Goal: Check status: Check status

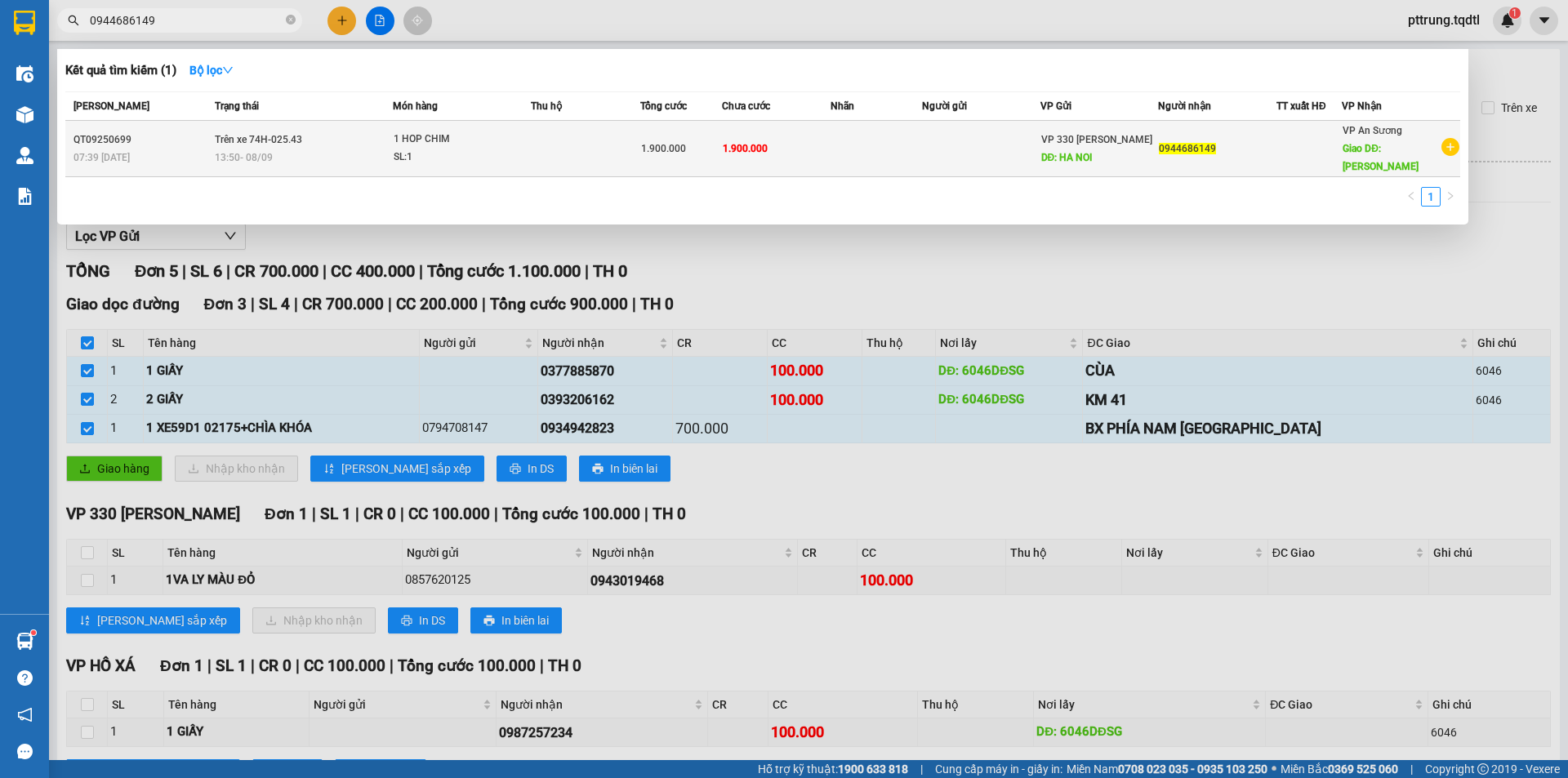
type input "0944686149"
click at [270, 135] on span "Trên xe 74H-025.43" at bounding box center [259, 139] width 88 height 11
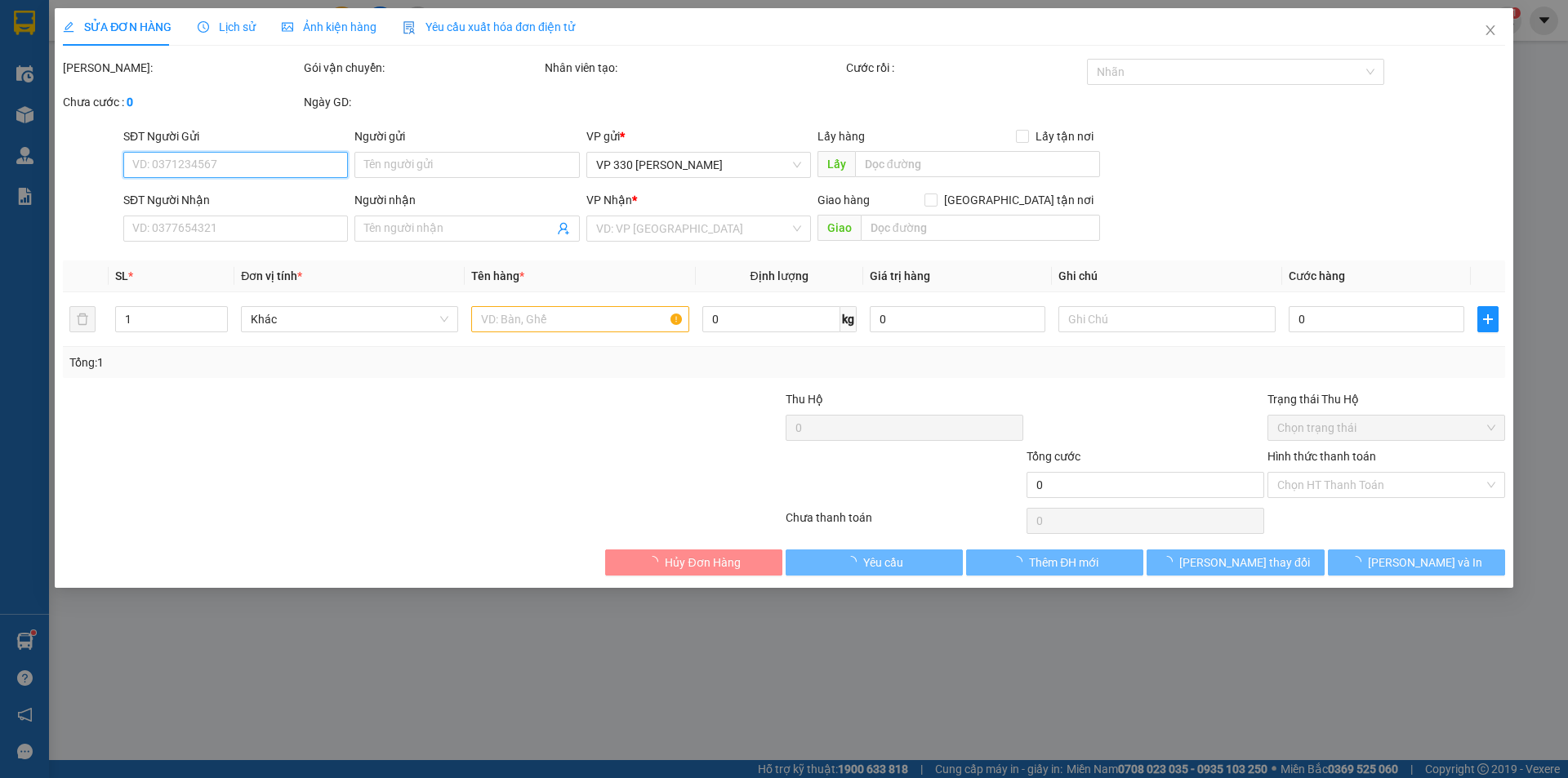
type input "HA NOI"
type input "0944686149"
type input "[PERSON_NAME]"
type input "1.900.000"
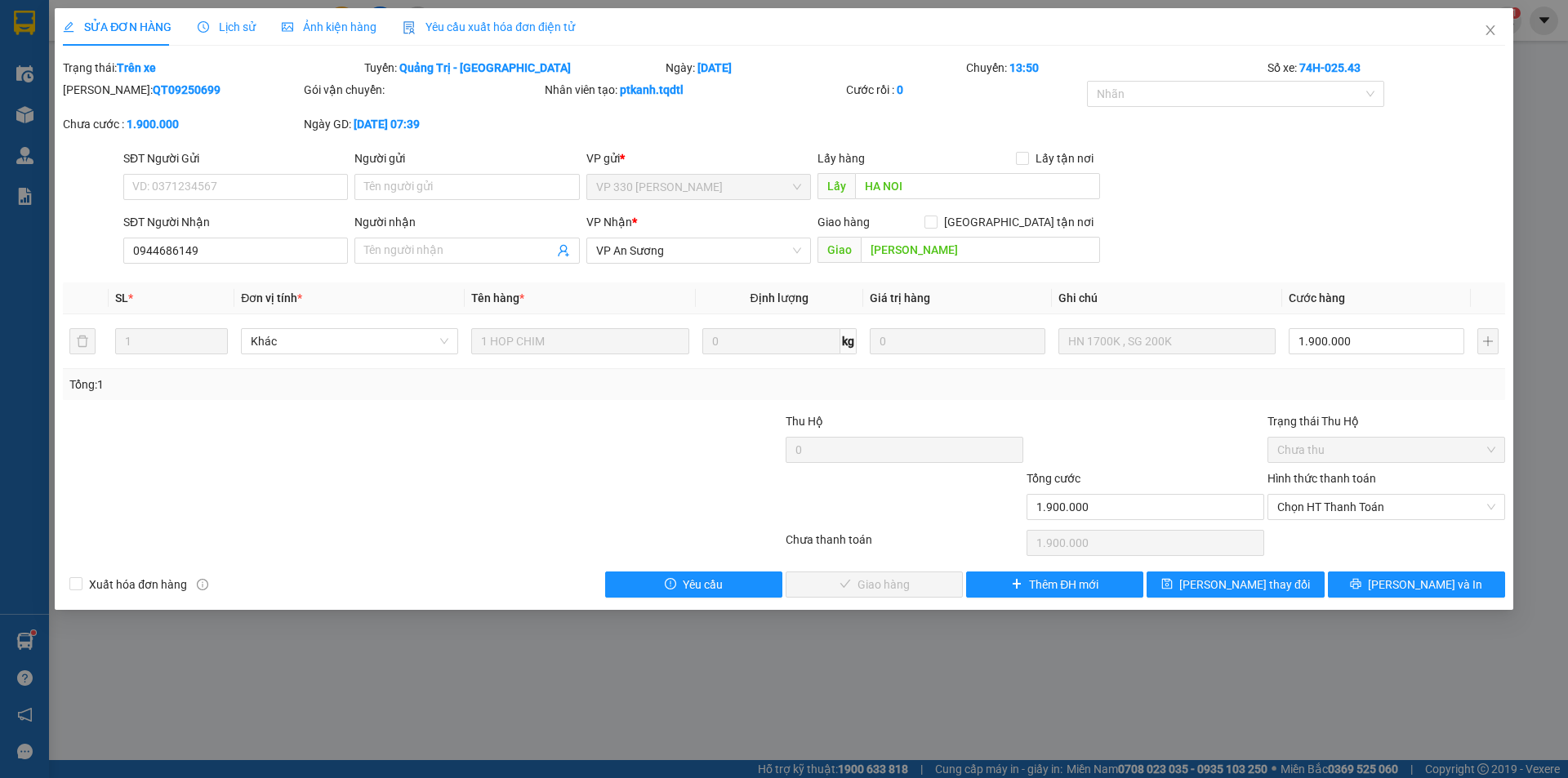
click at [619, 676] on div "SỬA ĐƠN HÀNG Lịch sử Ảnh kiện hàng Yêu cầu xuất hóa đơn điện tử Total Paid Fee …" at bounding box center [784, 389] width 1568 height 778
click at [1495, 29] on icon "close" at bounding box center [1490, 30] width 13 height 13
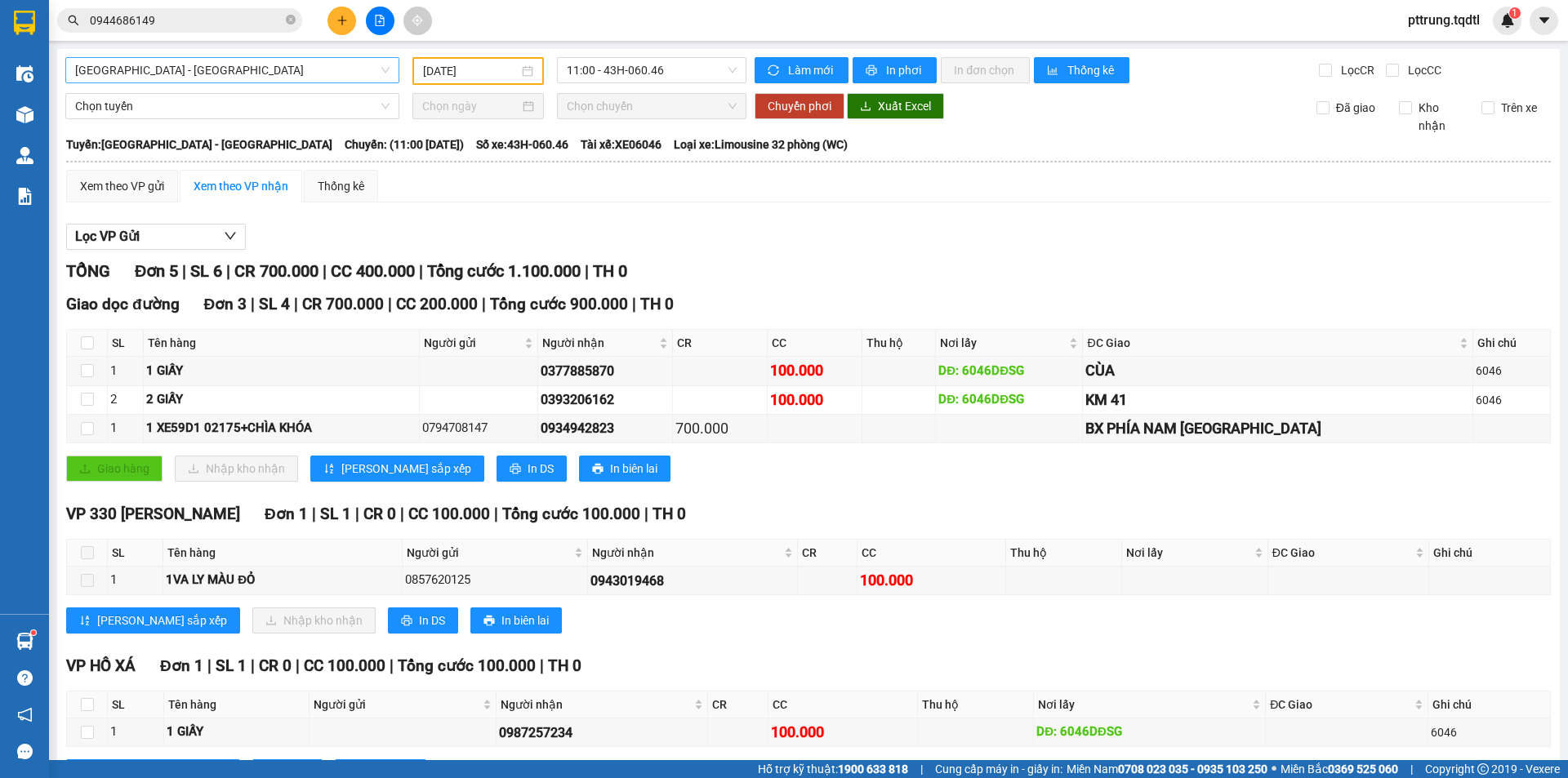
click at [243, 68] on span "[GEOGRAPHIC_DATA] - [GEOGRAPHIC_DATA]" at bounding box center [232, 70] width 315 height 25
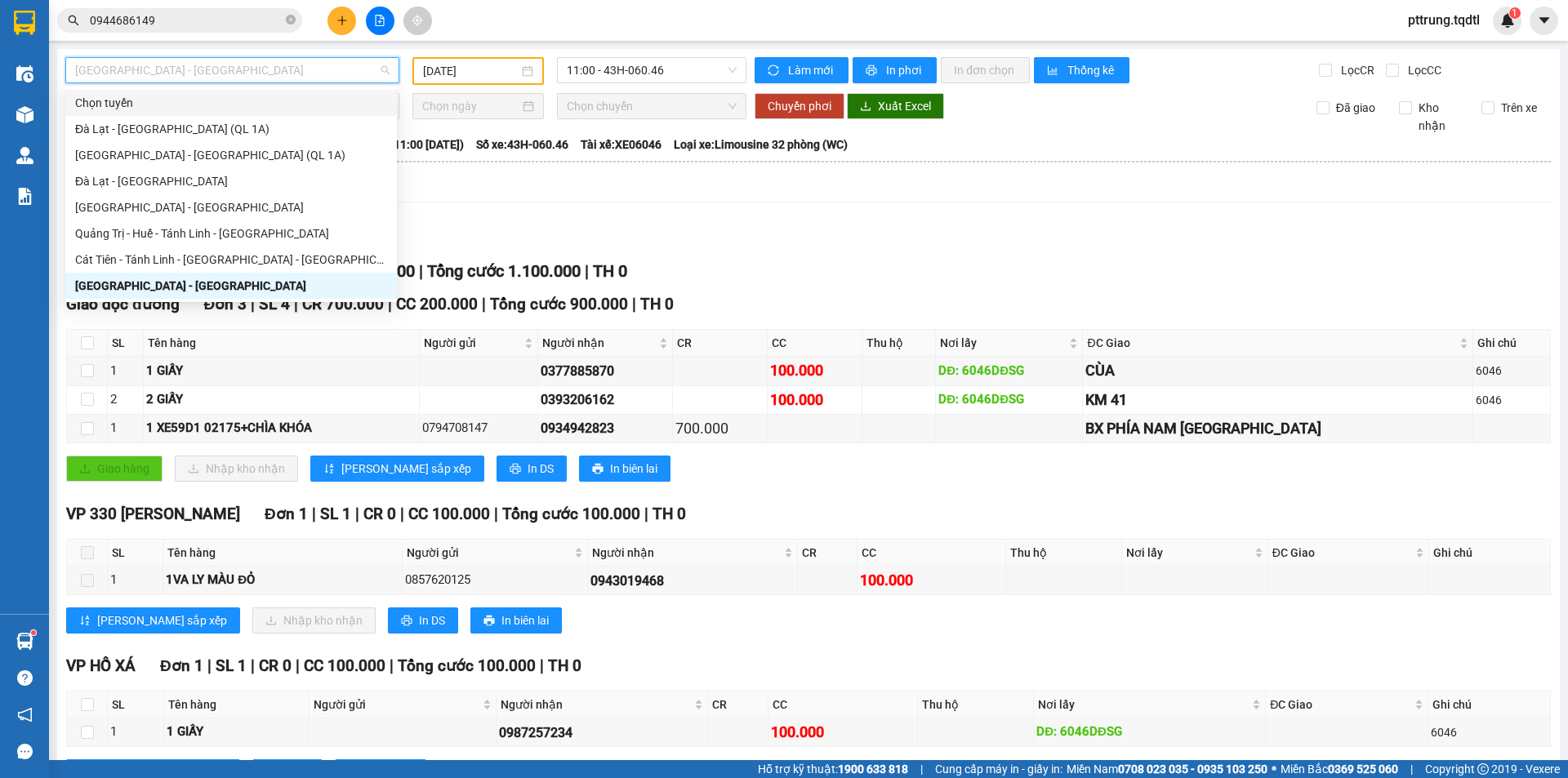
click at [327, 93] on div "Chọn tuyến" at bounding box center [231, 103] width 332 height 26
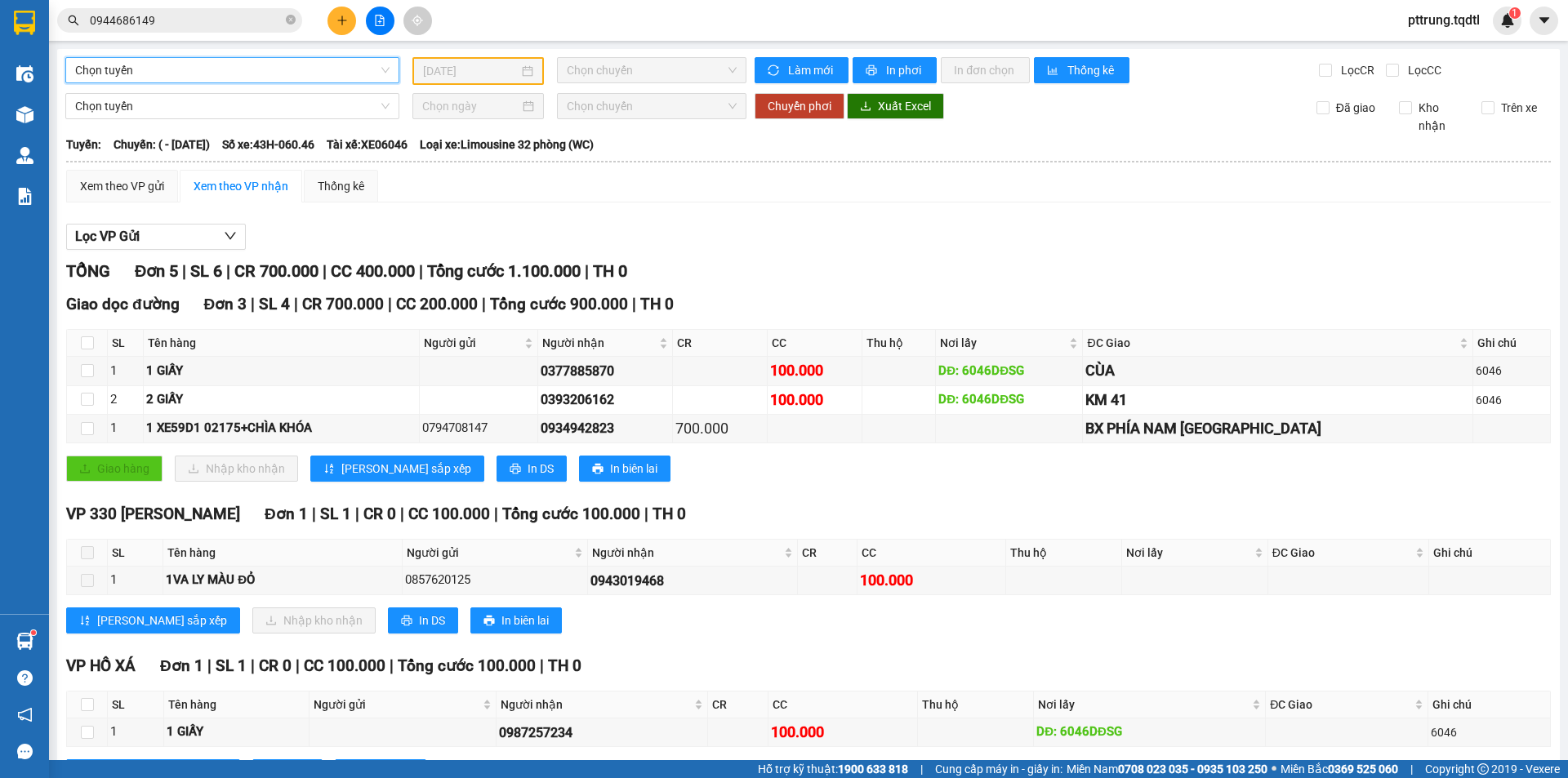
click at [270, 64] on span "Chọn tuyến" at bounding box center [232, 70] width 315 height 25
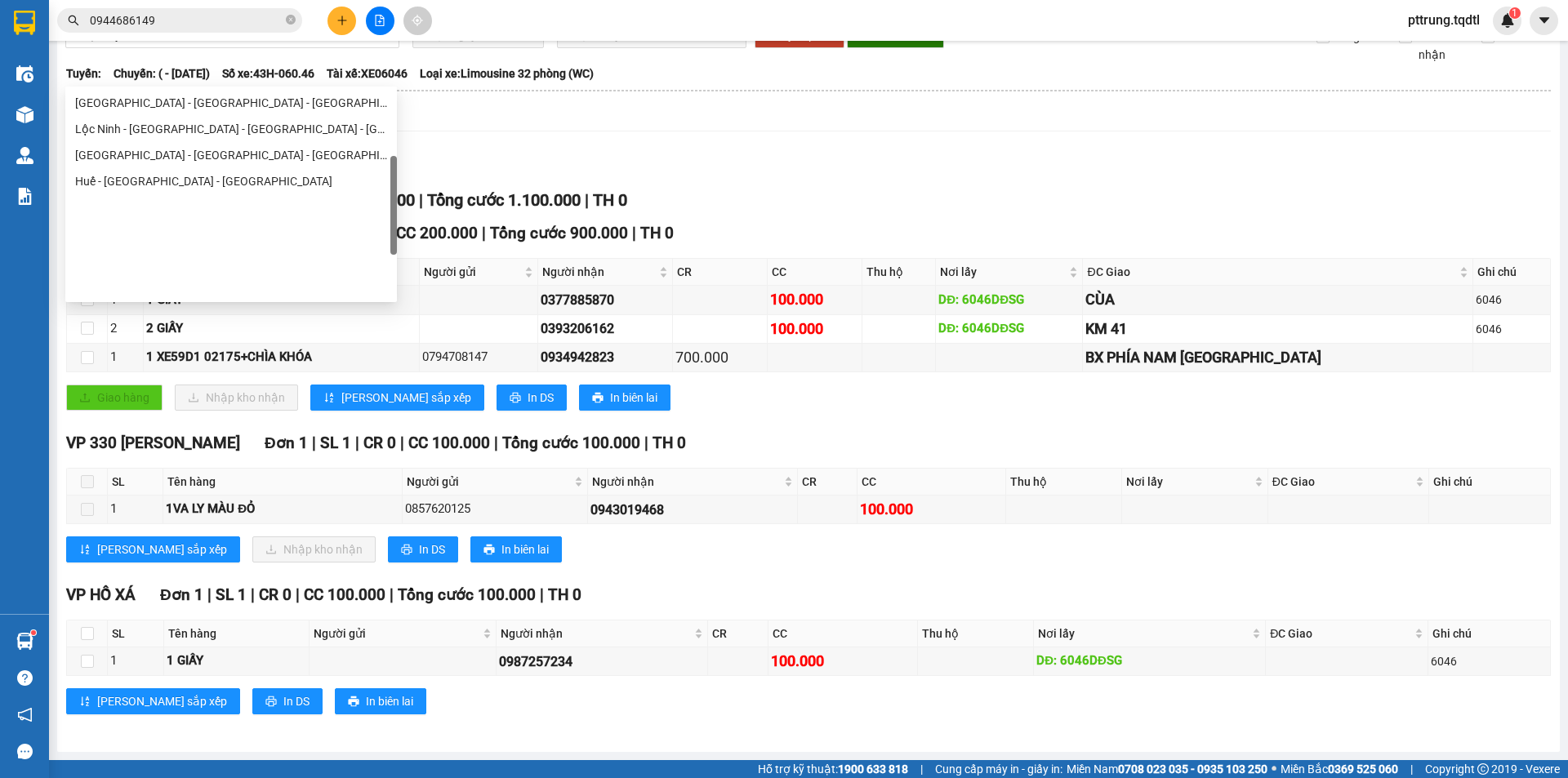
scroll to position [204, 0]
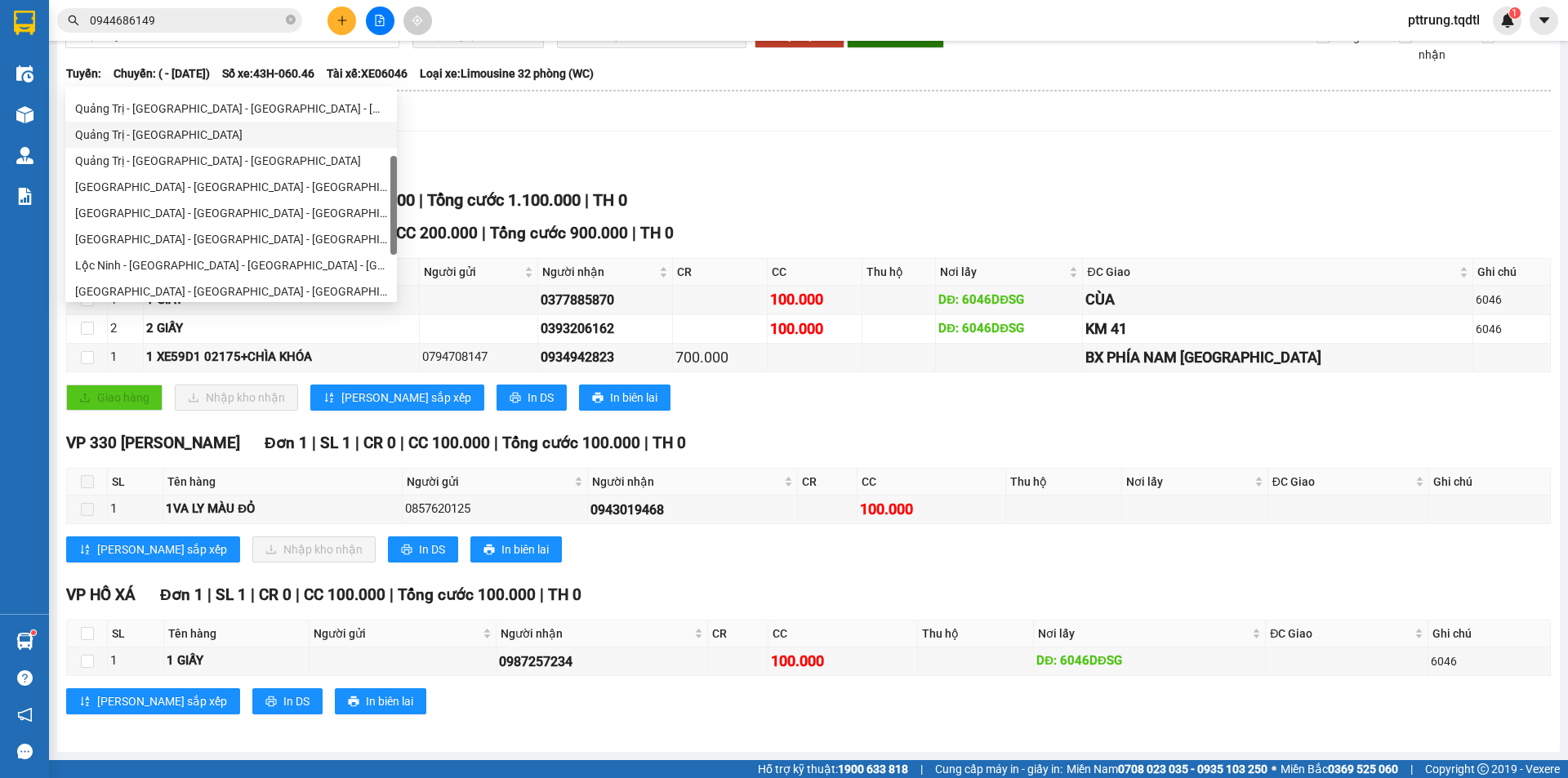
click at [236, 140] on div "Quảng Trị - [GEOGRAPHIC_DATA]" at bounding box center [230, 134] width 312 height 18
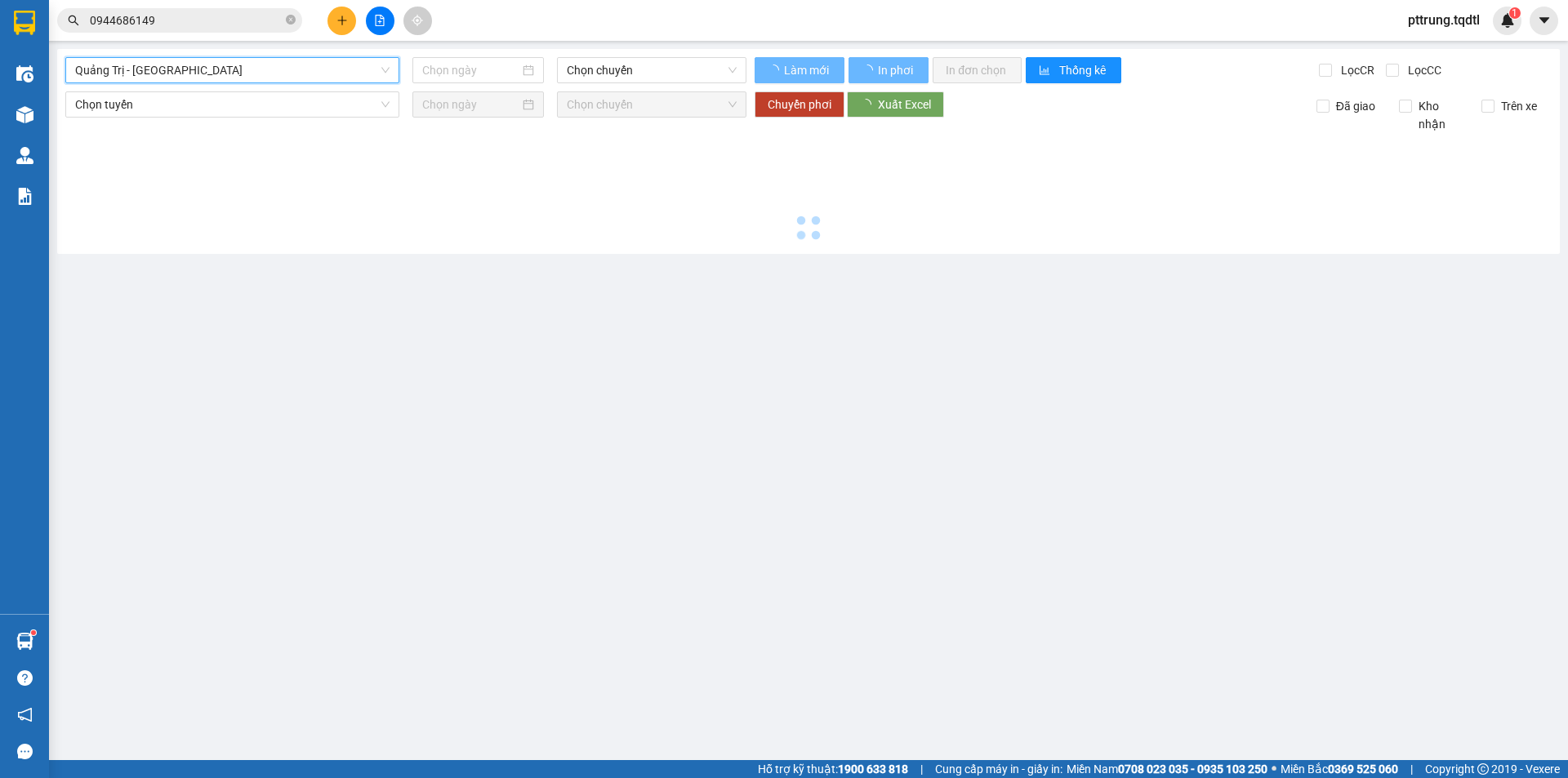
scroll to position [0, 0]
click at [447, 68] on input "[DATE]" at bounding box center [470, 70] width 97 height 18
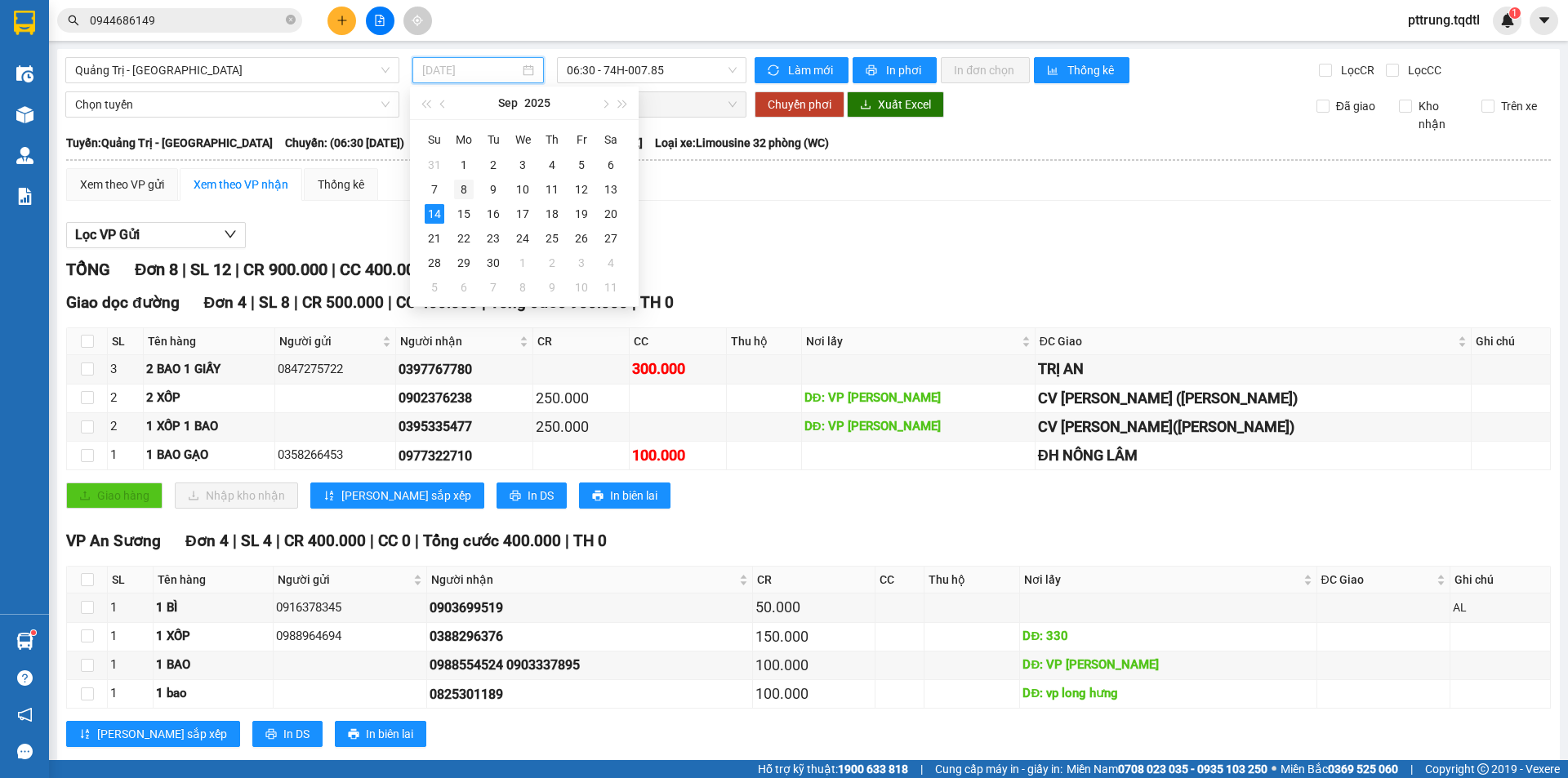
click at [467, 188] on div "8" at bounding box center [463, 189] width 20 height 20
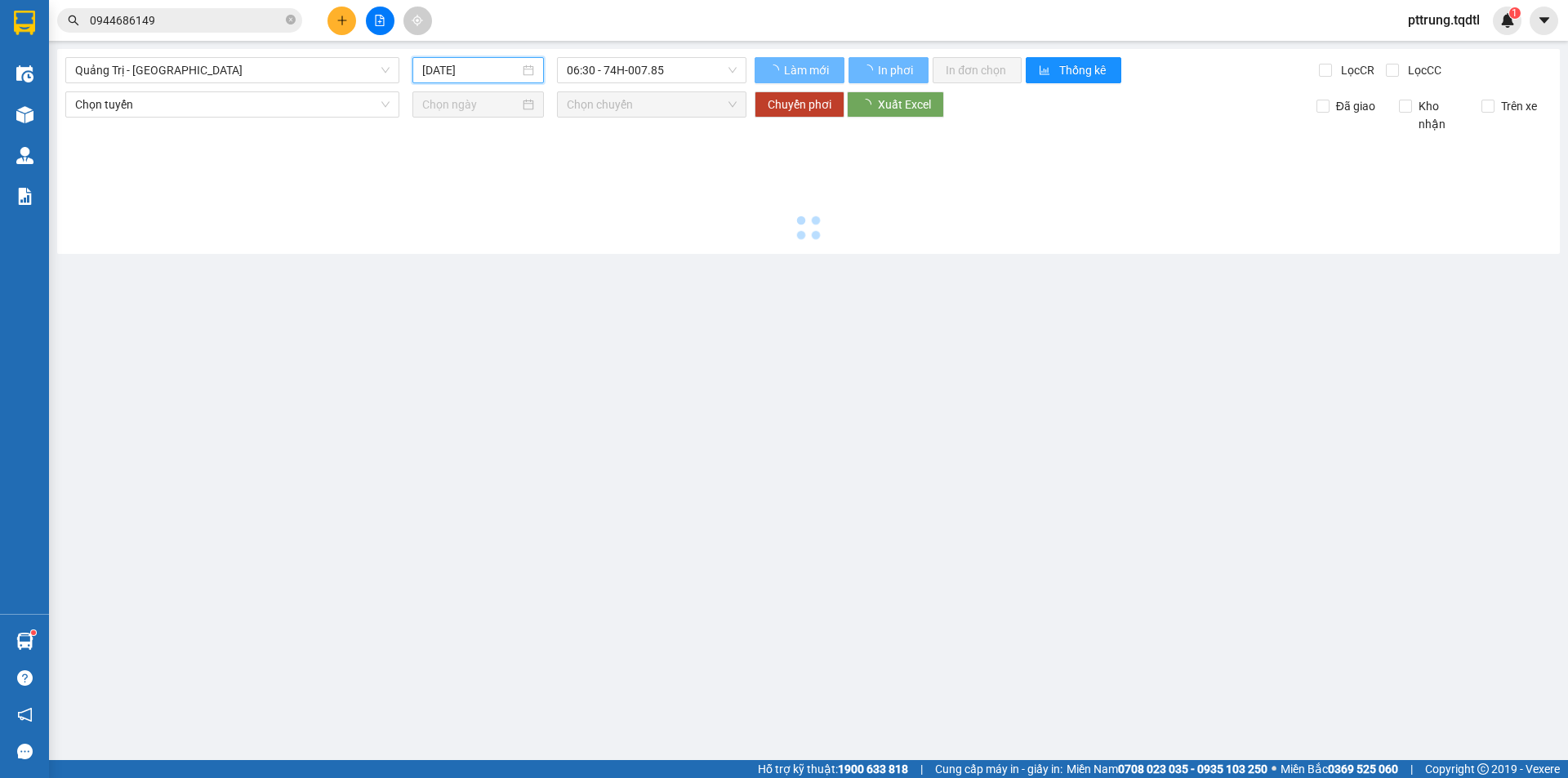
type input "[DATE]"
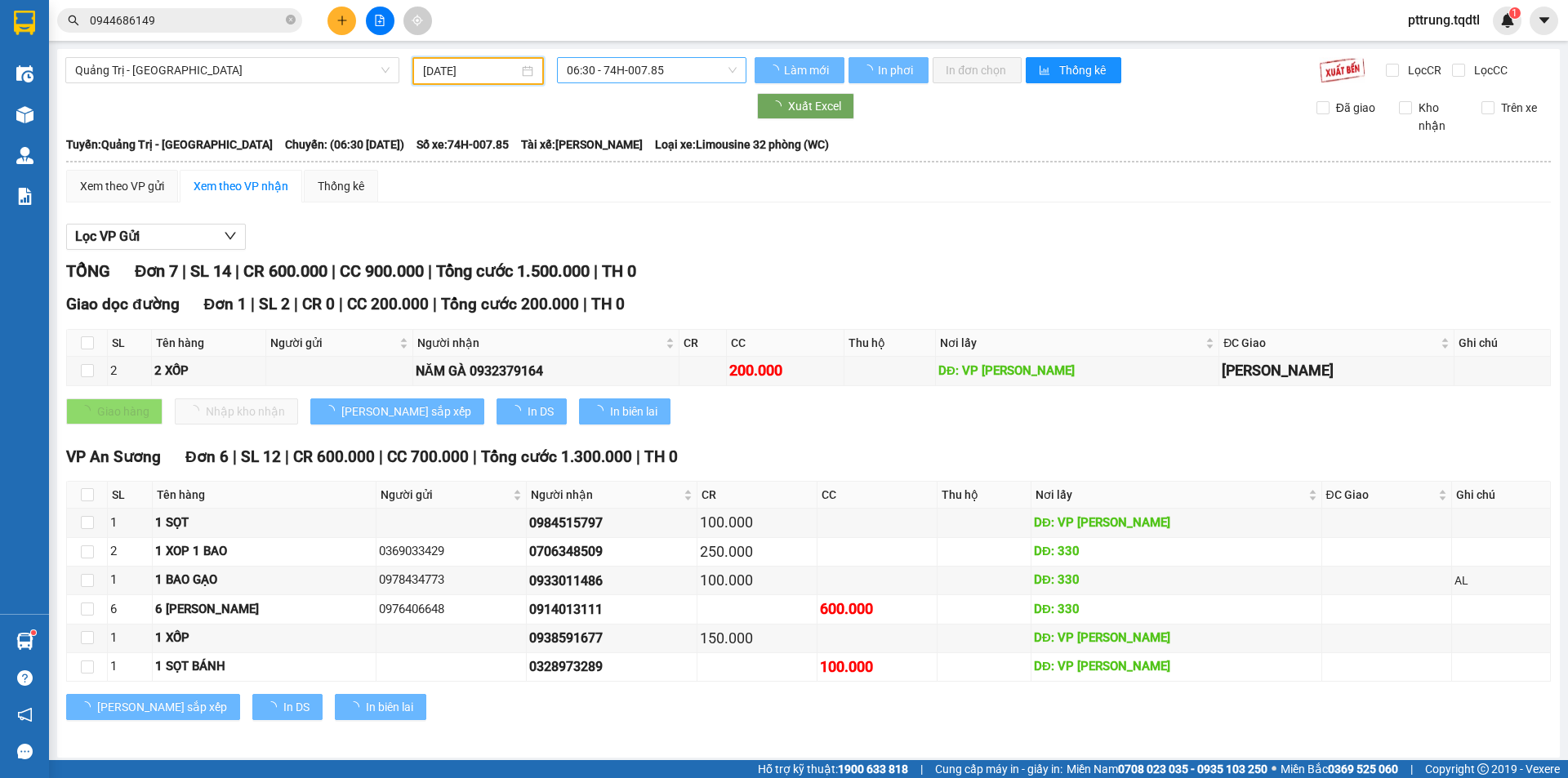
click at [651, 74] on span "06:30 - 74H-007.85" at bounding box center [652, 70] width 170 height 25
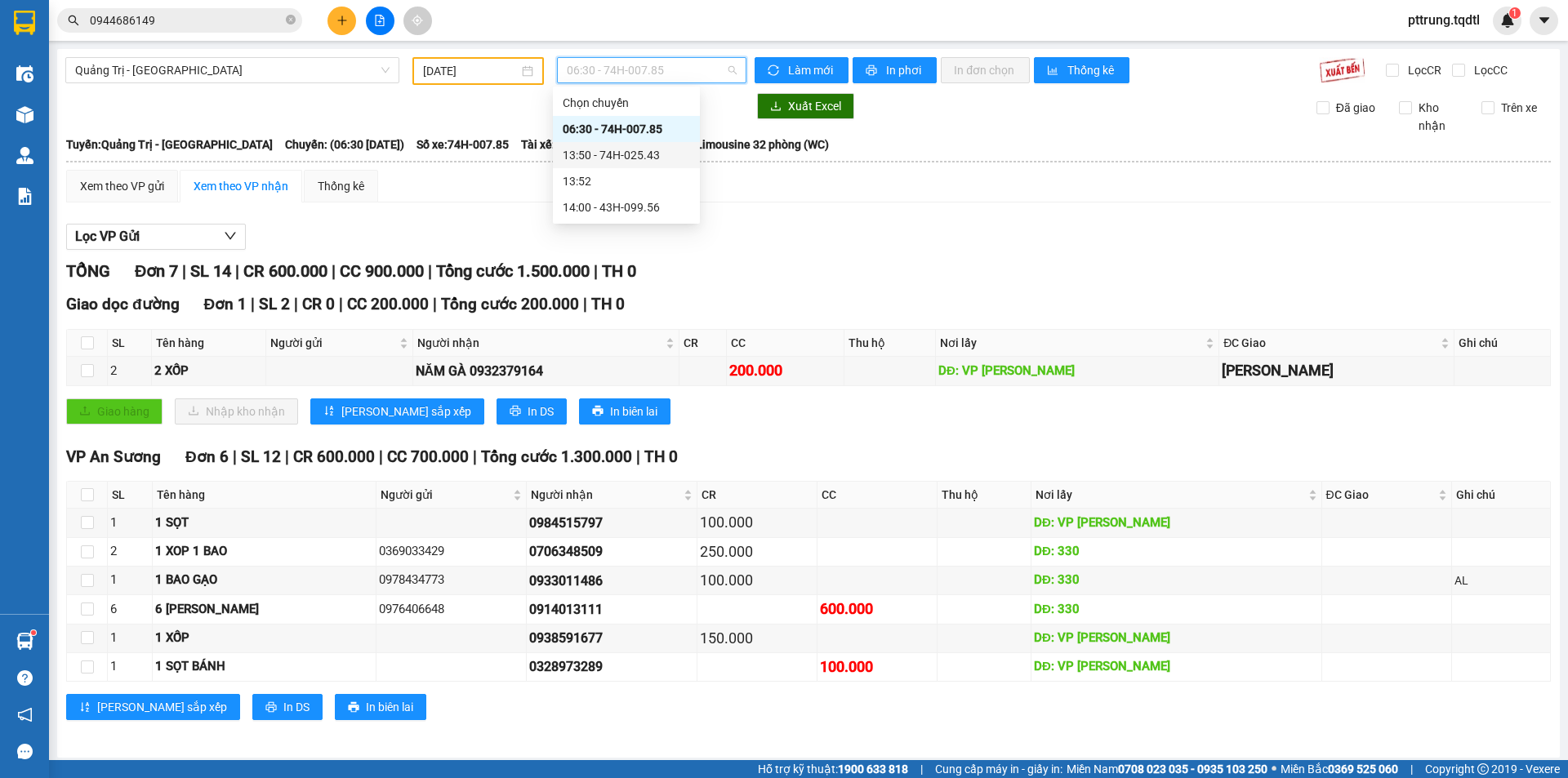
click at [663, 157] on div "13:50 - 74H-025.43" at bounding box center [627, 155] width 127 height 18
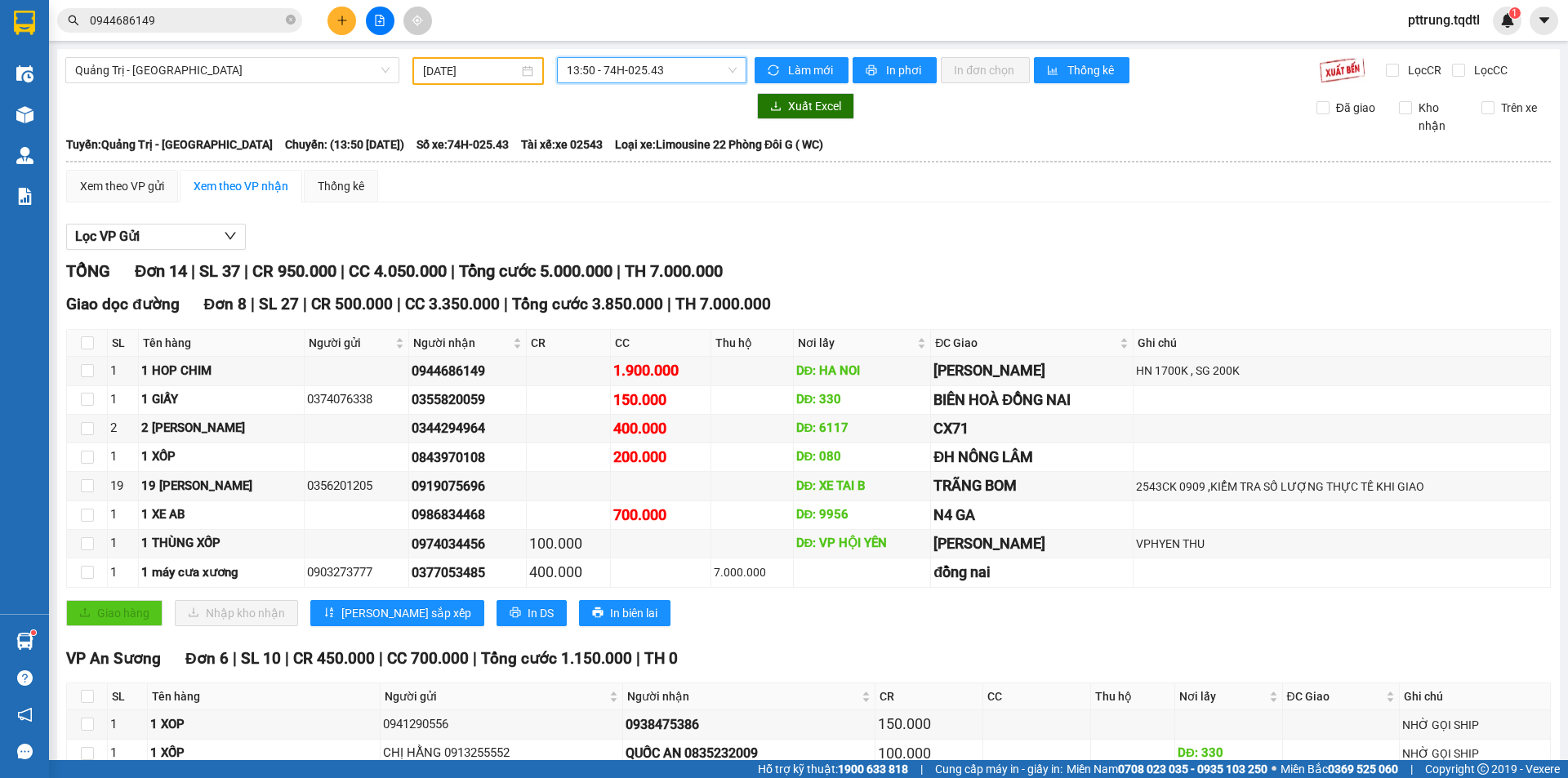
click at [168, 19] on input "0944686149" at bounding box center [187, 20] width 193 height 18
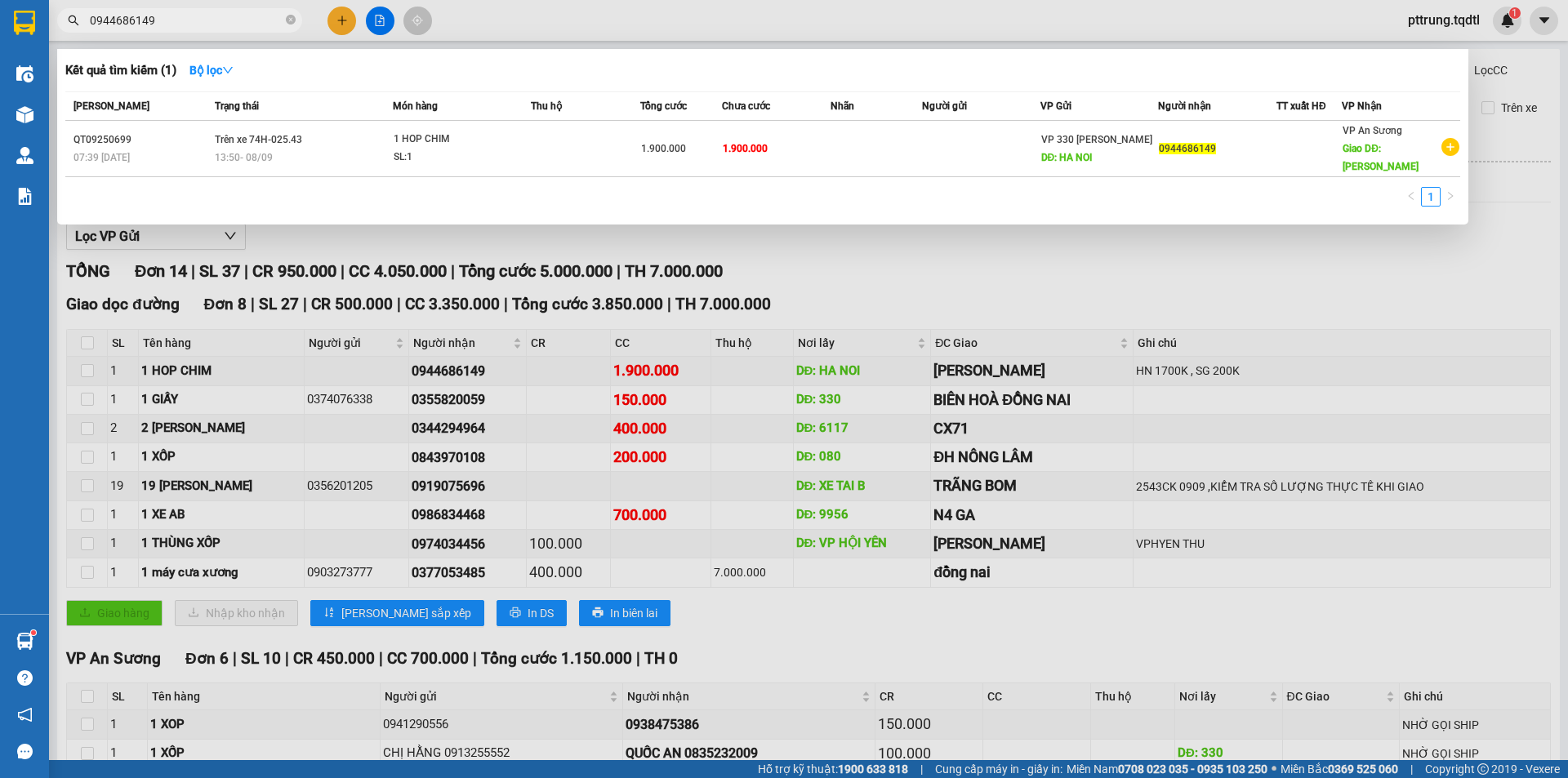
click at [453, 419] on div at bounding box center [784, 389] width 1568 height 778
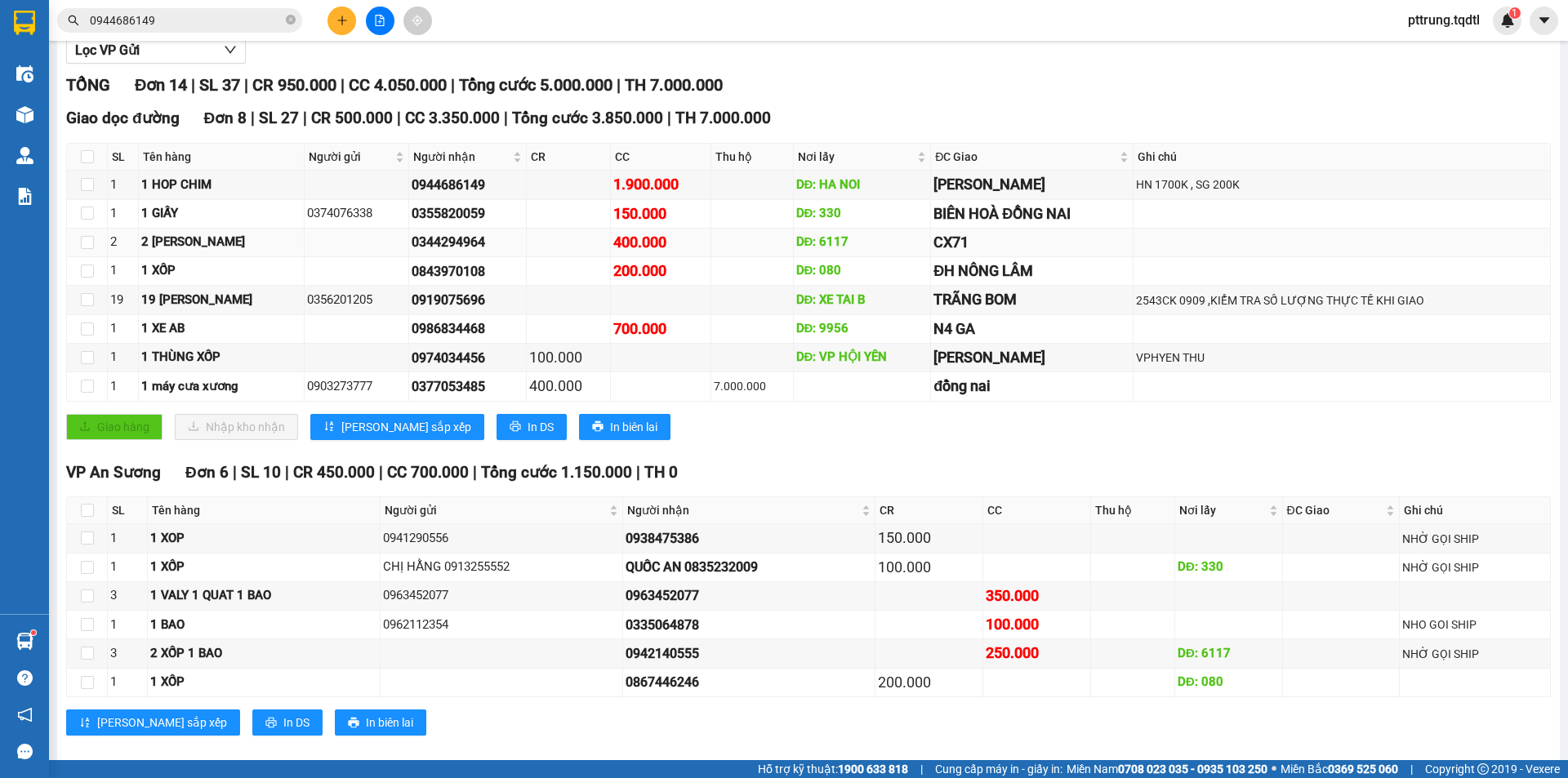
scroll to position [207, 0]
